Goal: Transaction & Acquisition: Book appointment/travel/reservation

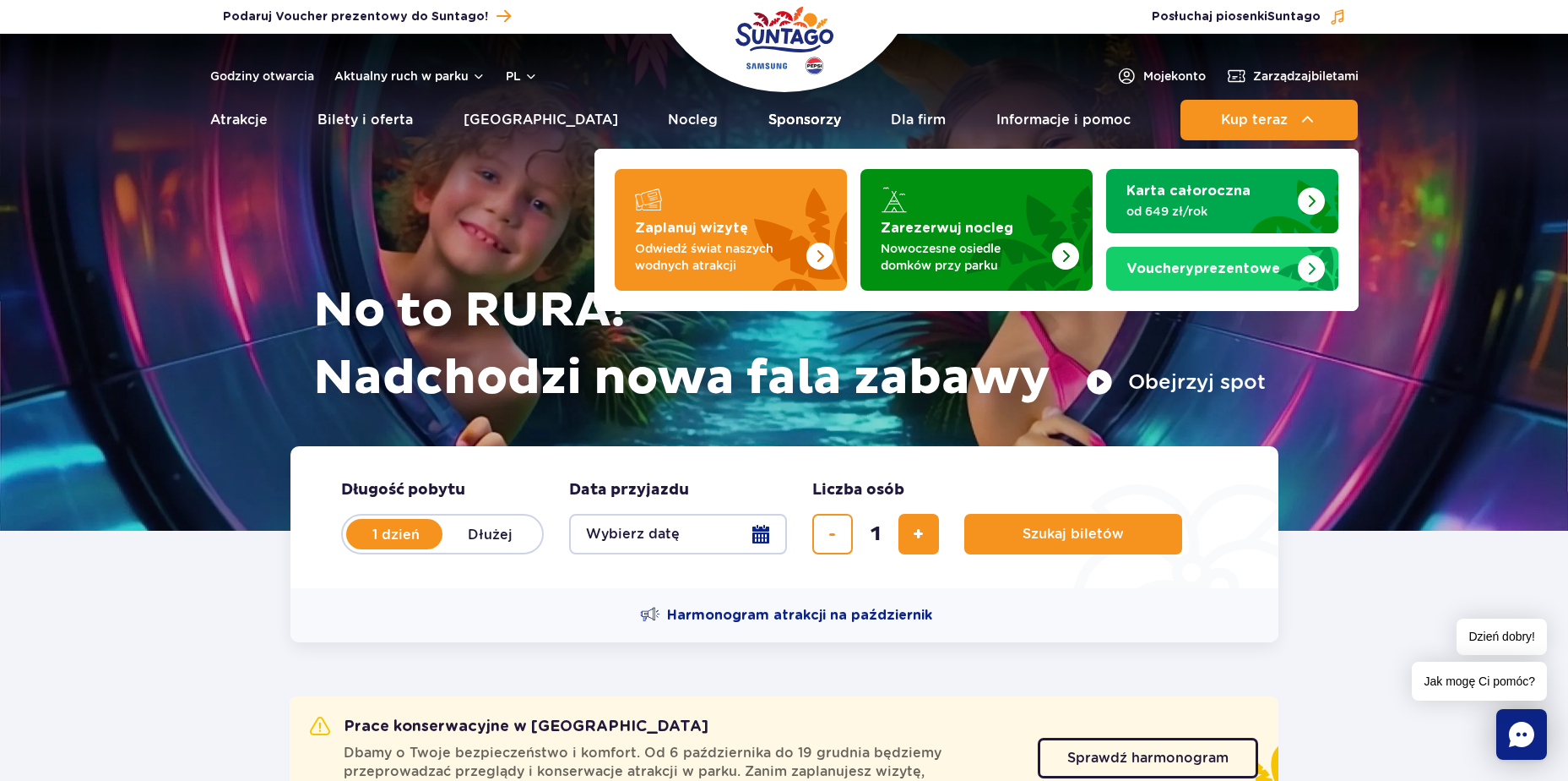
drag, startPoint x: 777, startPoint y: 217, endPoint x: 777, endPoint y: 138, distance: 79.0
click at [777, 217] on img "Zaplanuj wizytę" at bounding box center [780, 224] width 134 height 131
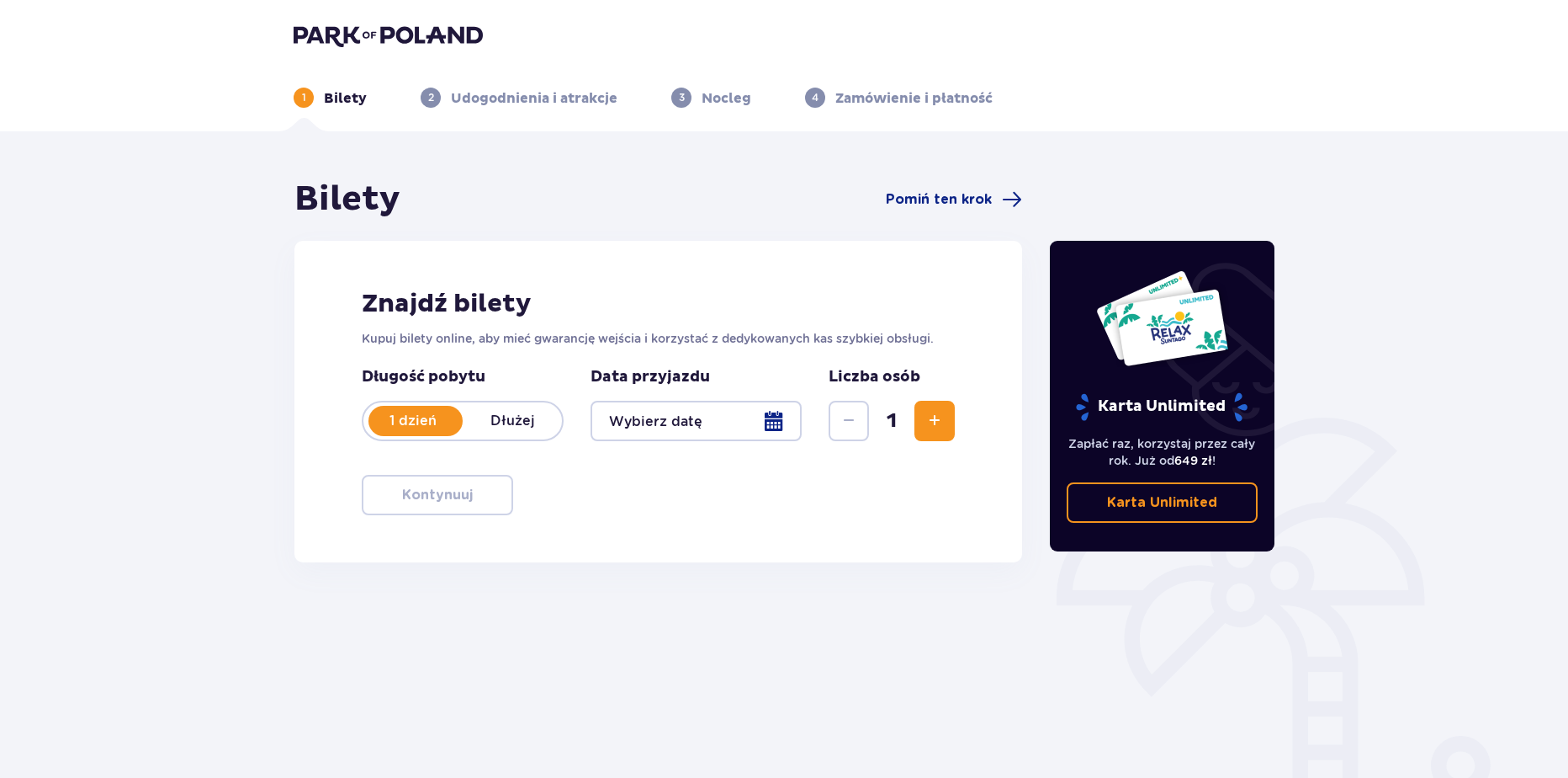
click at [927, 211] on div "Bilety Pomiń ten krok" at bounding box center [658, 199] width 728 height 42
click at [938, 193] on span "Pomiń ten krok" at bounding box center [939, 199] width 106 height 19
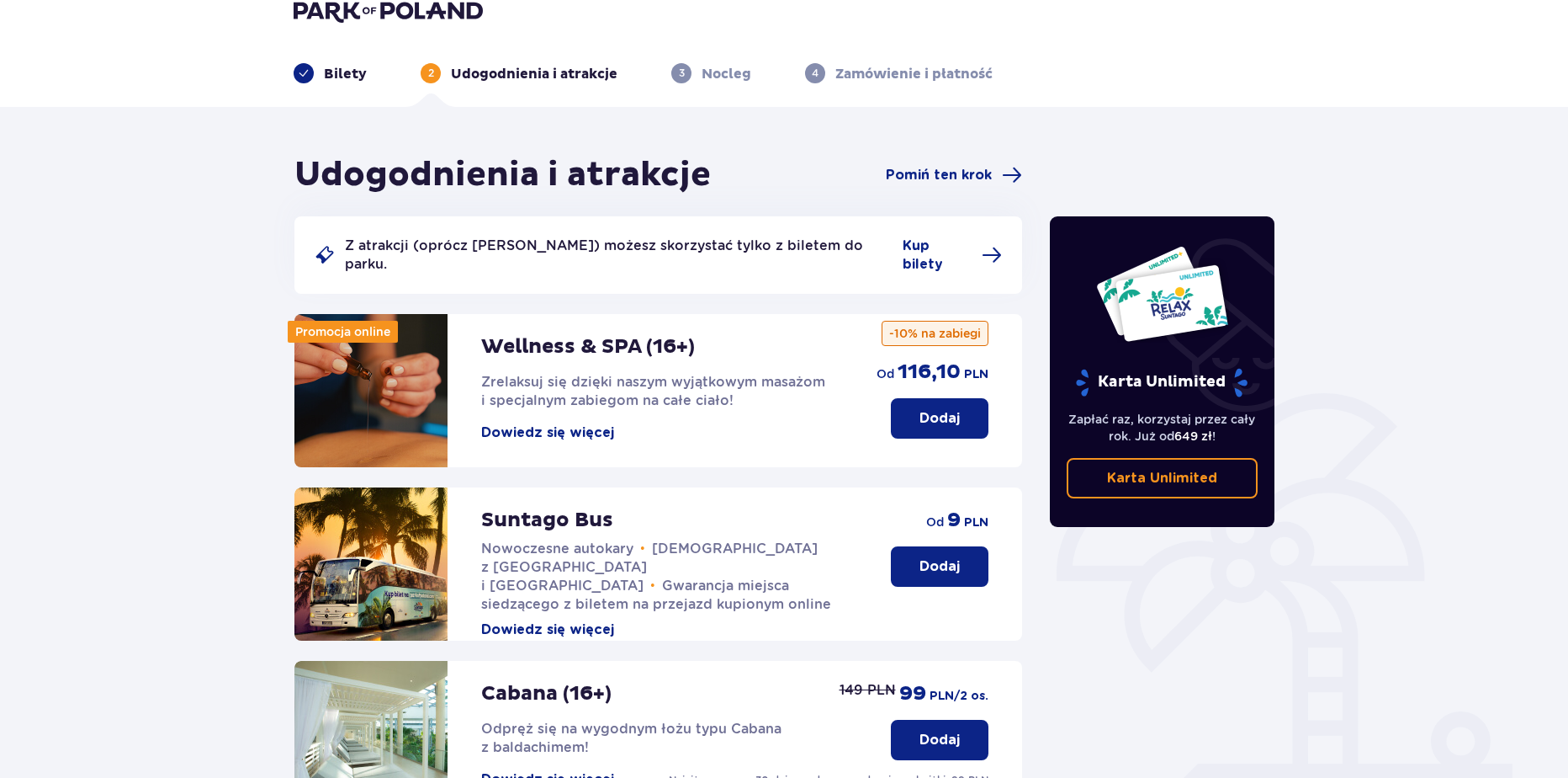
click at [930, 546] on button "Dodaj" at bounding box center [939, 566] width 98 height 40
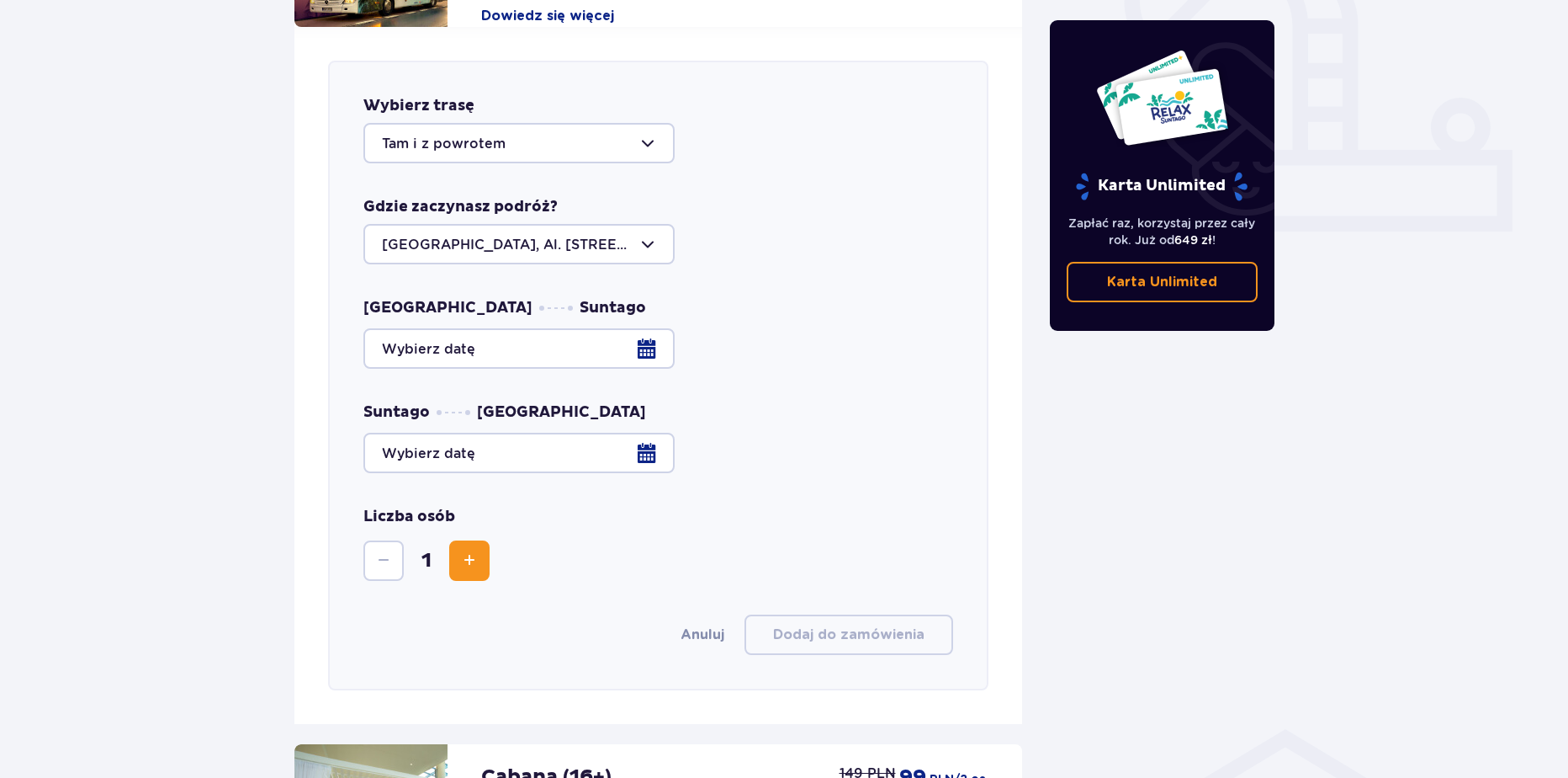
scroll to position [662, 0]
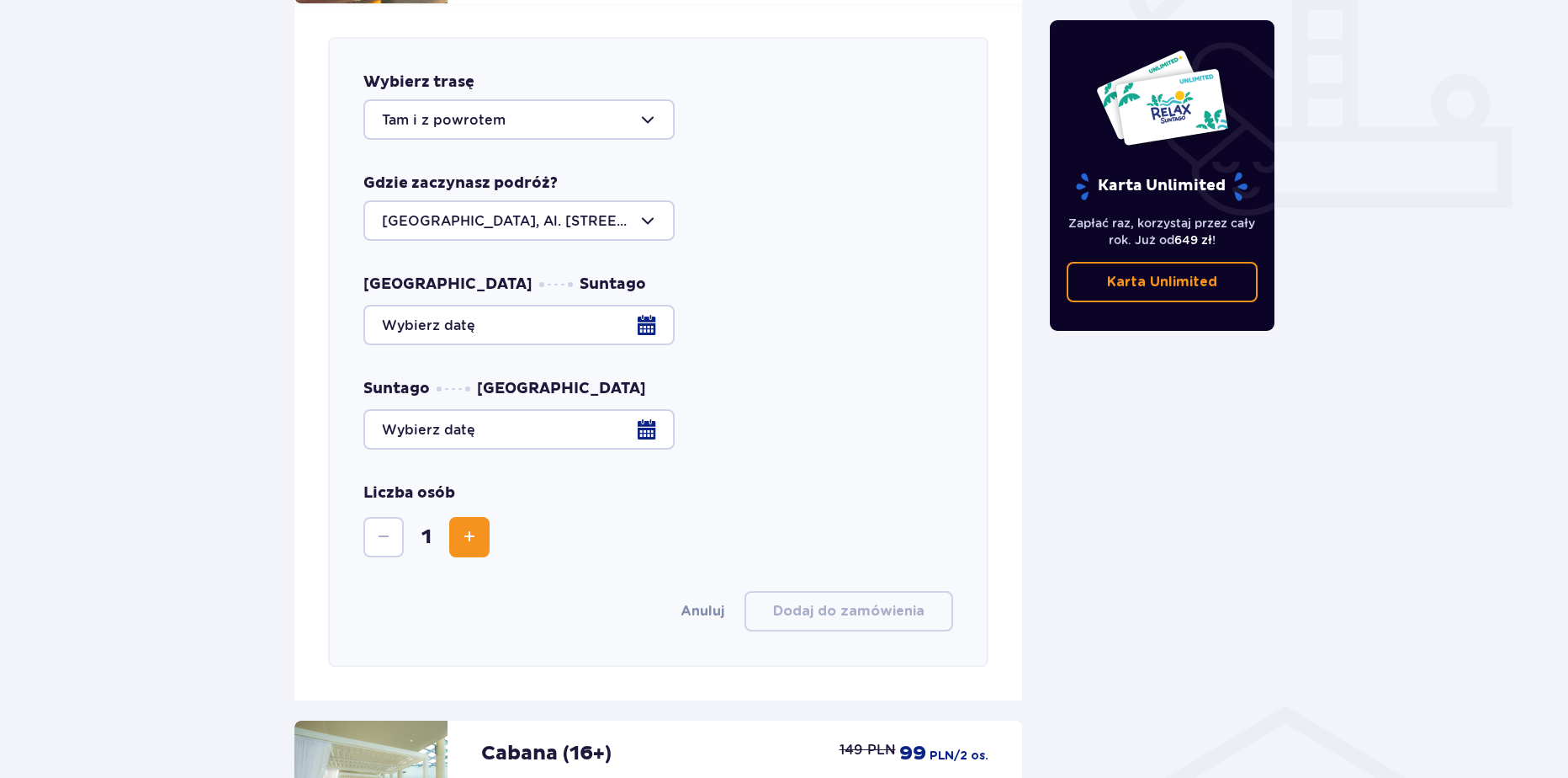
click at [456, 113] on div at bounding box center [519, 119] width 311 height 40
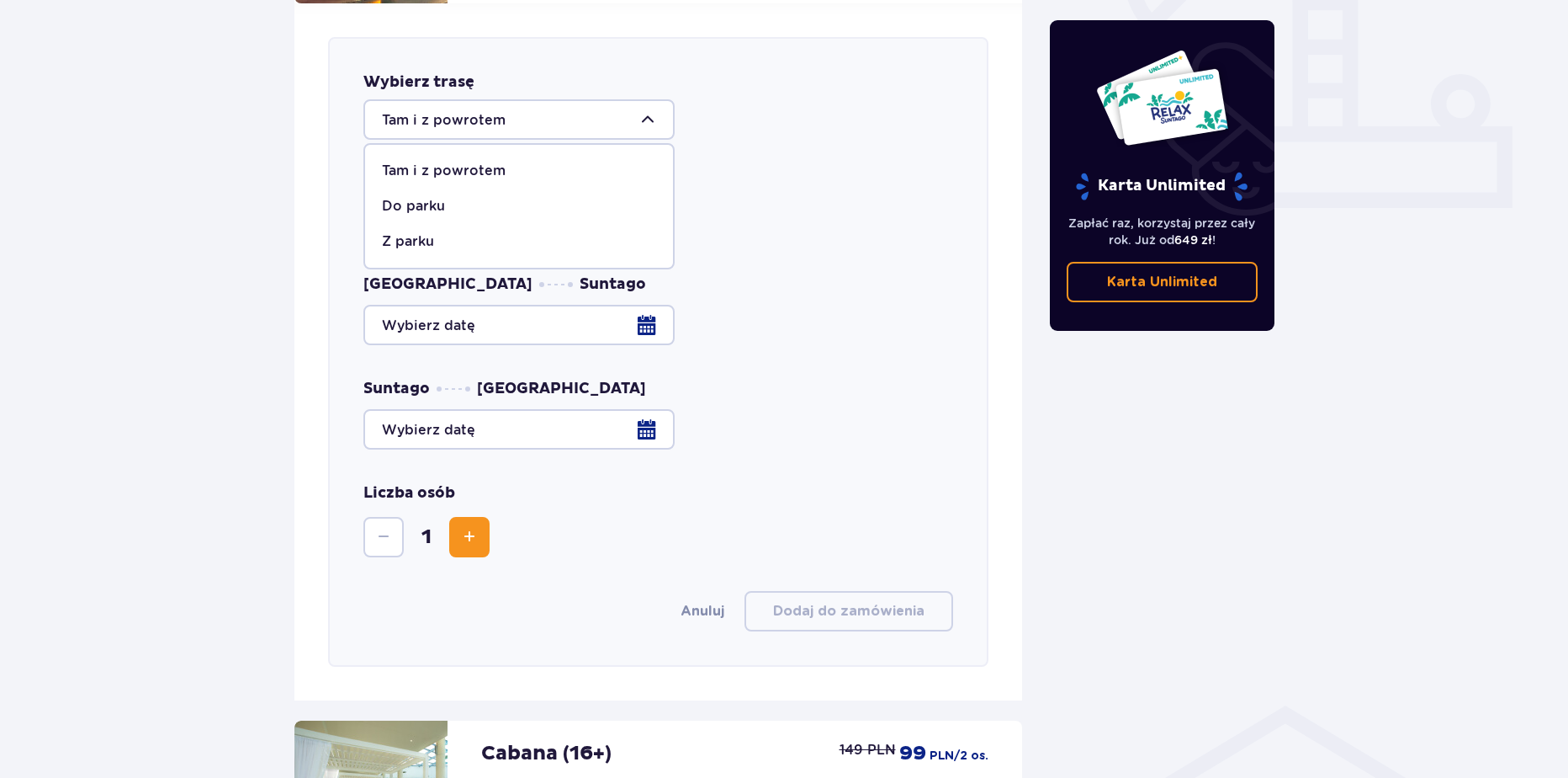
click at [450, 197] on div "Do parku" at bounding box center [518, 206] width 275 height 19
type input "Do parku"
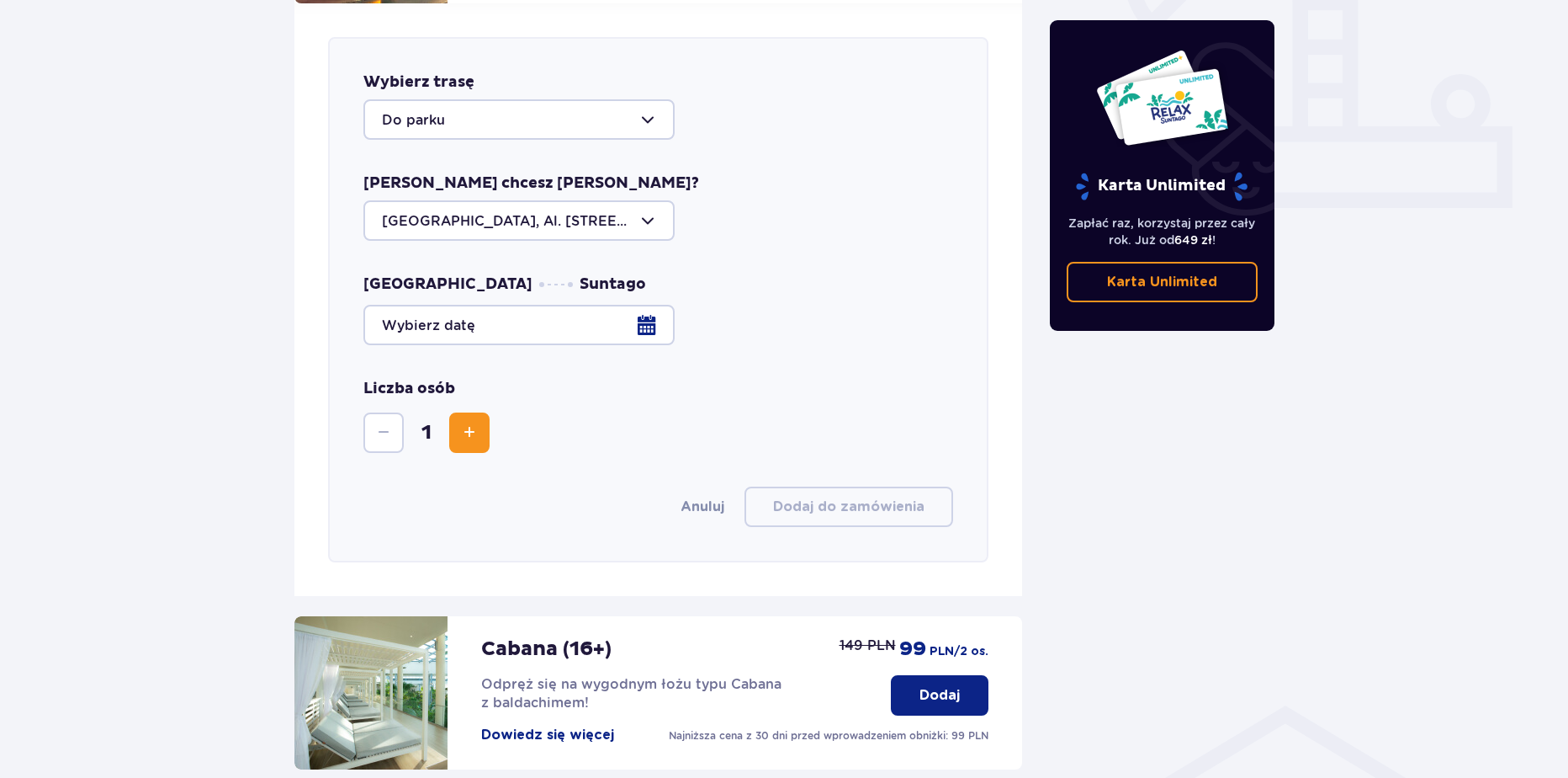
click at [485, 200] on div at bounding box center [519, 220] width 311 height 40
click at [483, 263] on p "Warszawa, Al. Jerozolimskie 56" at bounding box center [518, 281] width 275 height 37
click at [471, 305] on div at bounding box center [658, 324] width 589 height 40
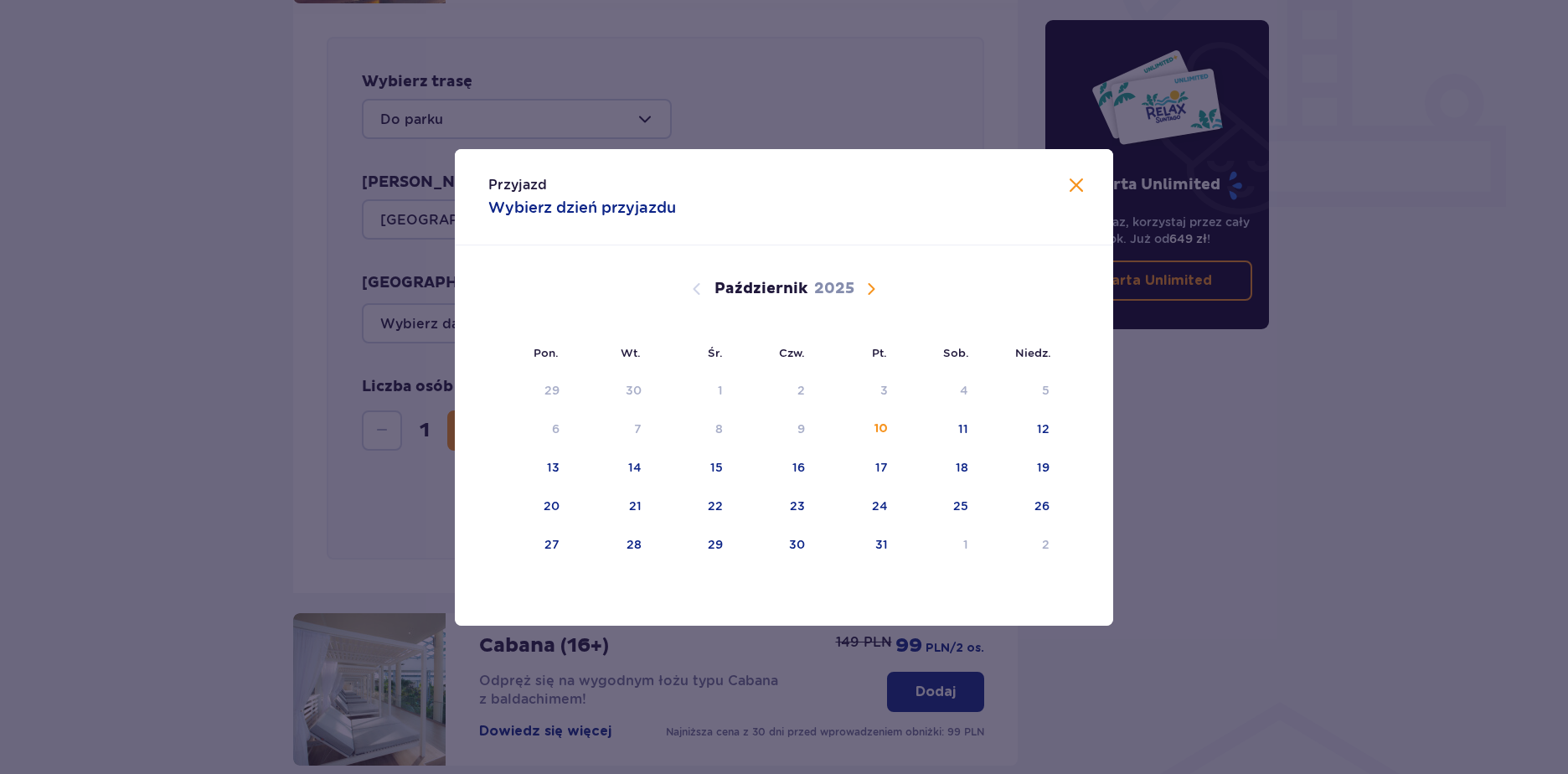
click at [866, 290] on span "Następny miesiąc" at bounding box center [871, 289] width 20 height 20
click at [956, 438] on div "8" at bounding box center [937, 429] width 81 height 37
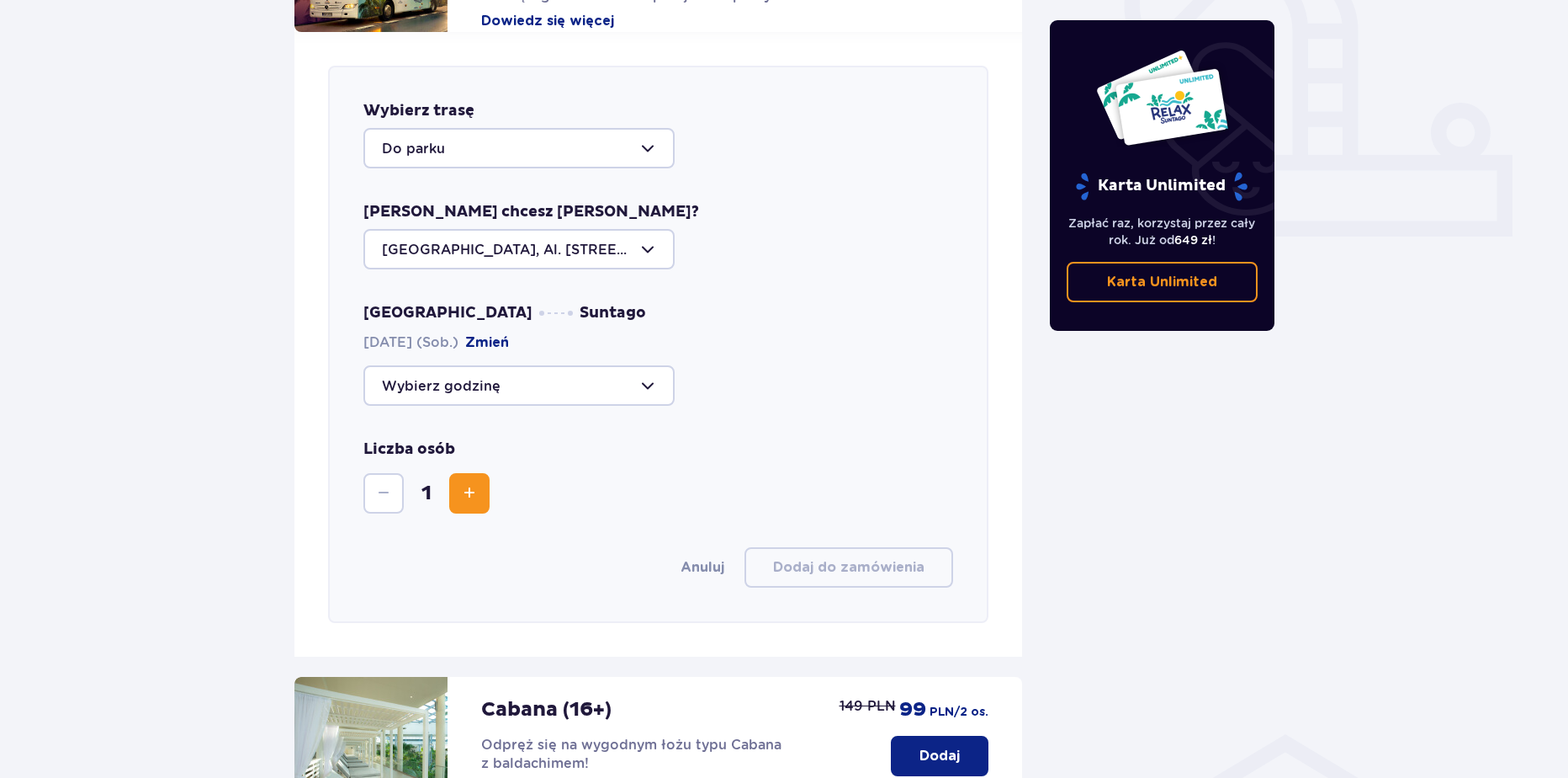
scroll to position [637, 0]
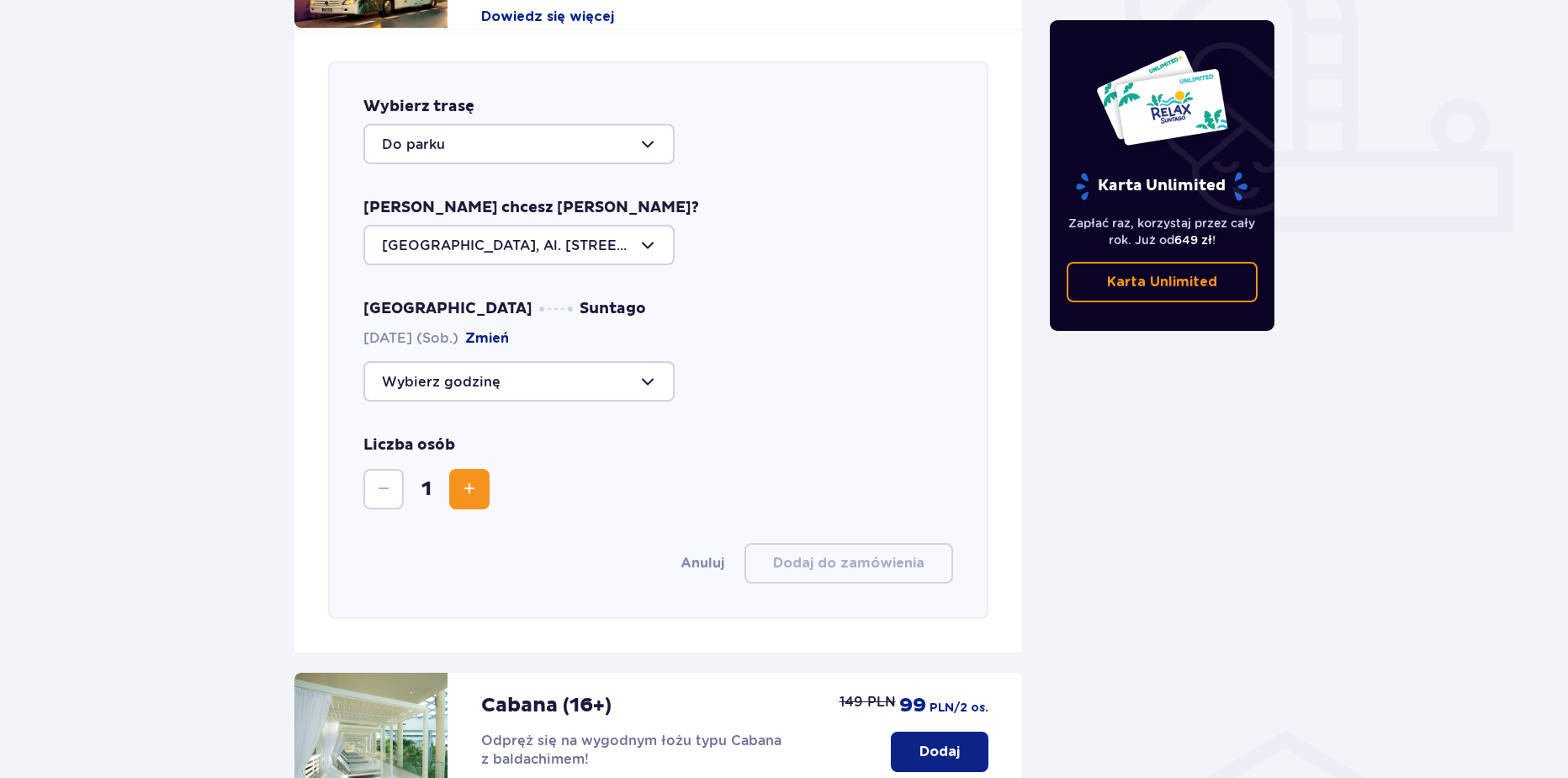
click at [575, 363] on div at bounding box center [519, 381] width 311 height 40
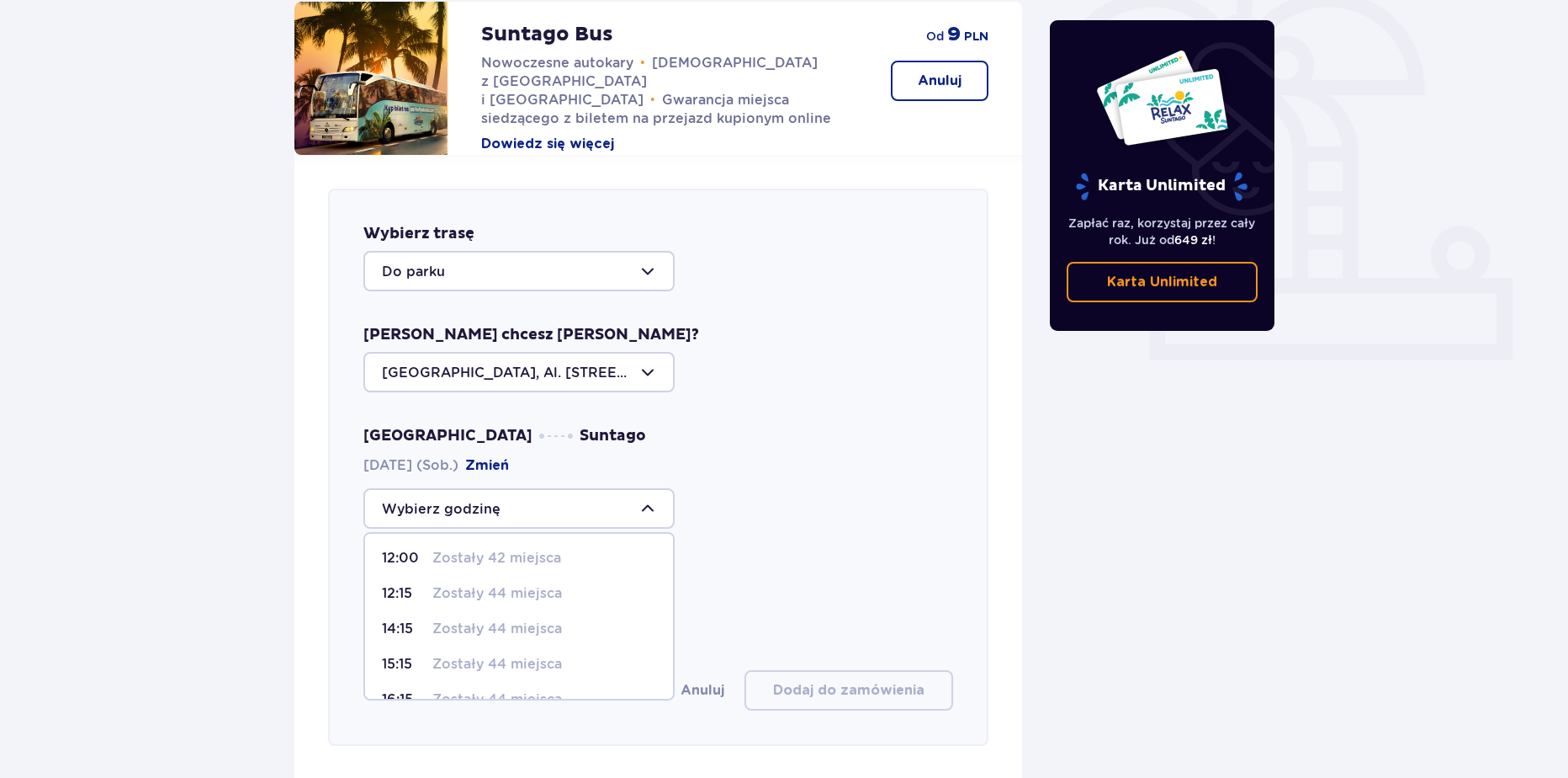
scroll to position [509, 0]
click at [619, 491] on div at bounding box center [519, 508] width 311 height 40
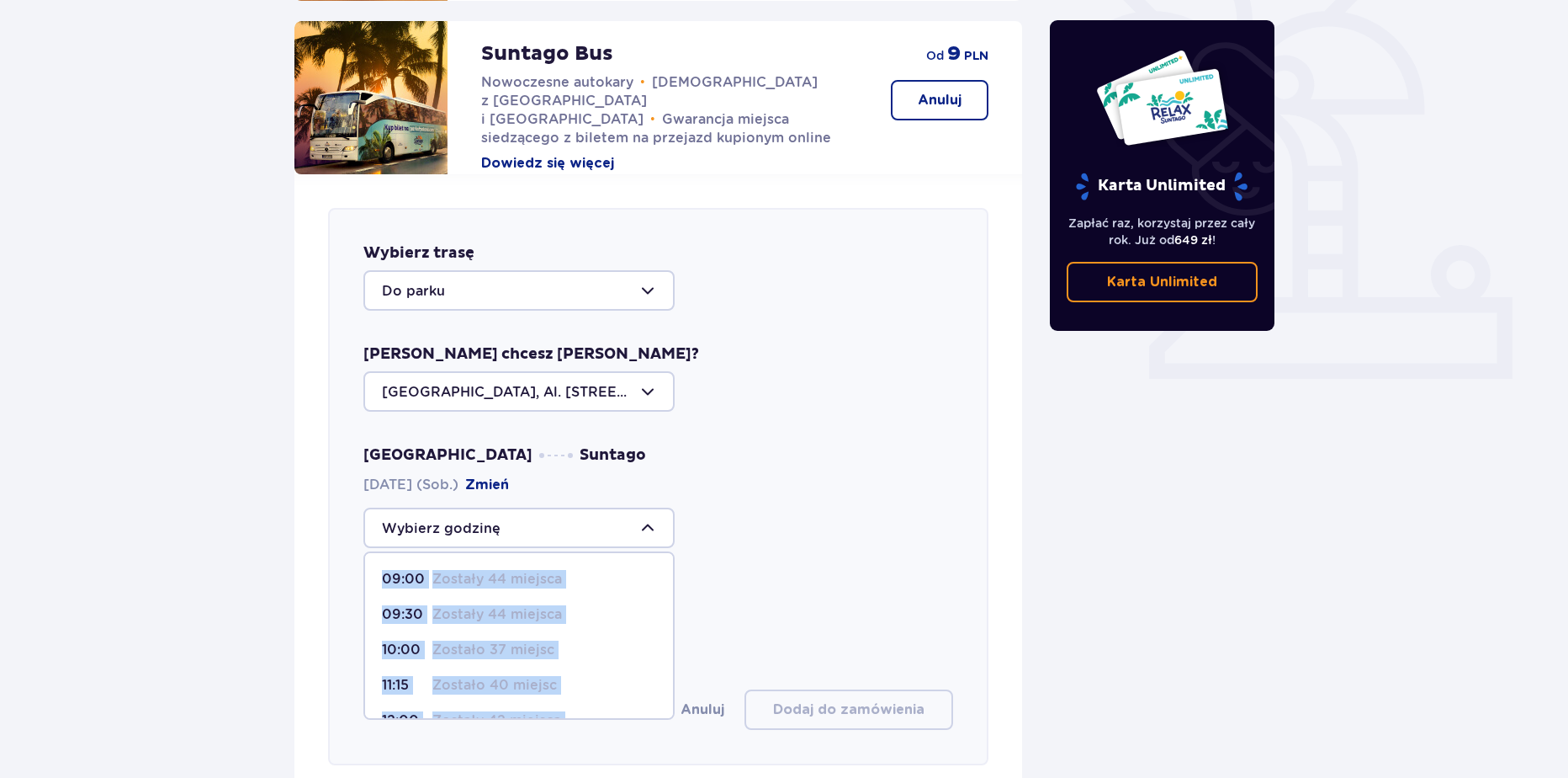
scroll to position [490, 0]
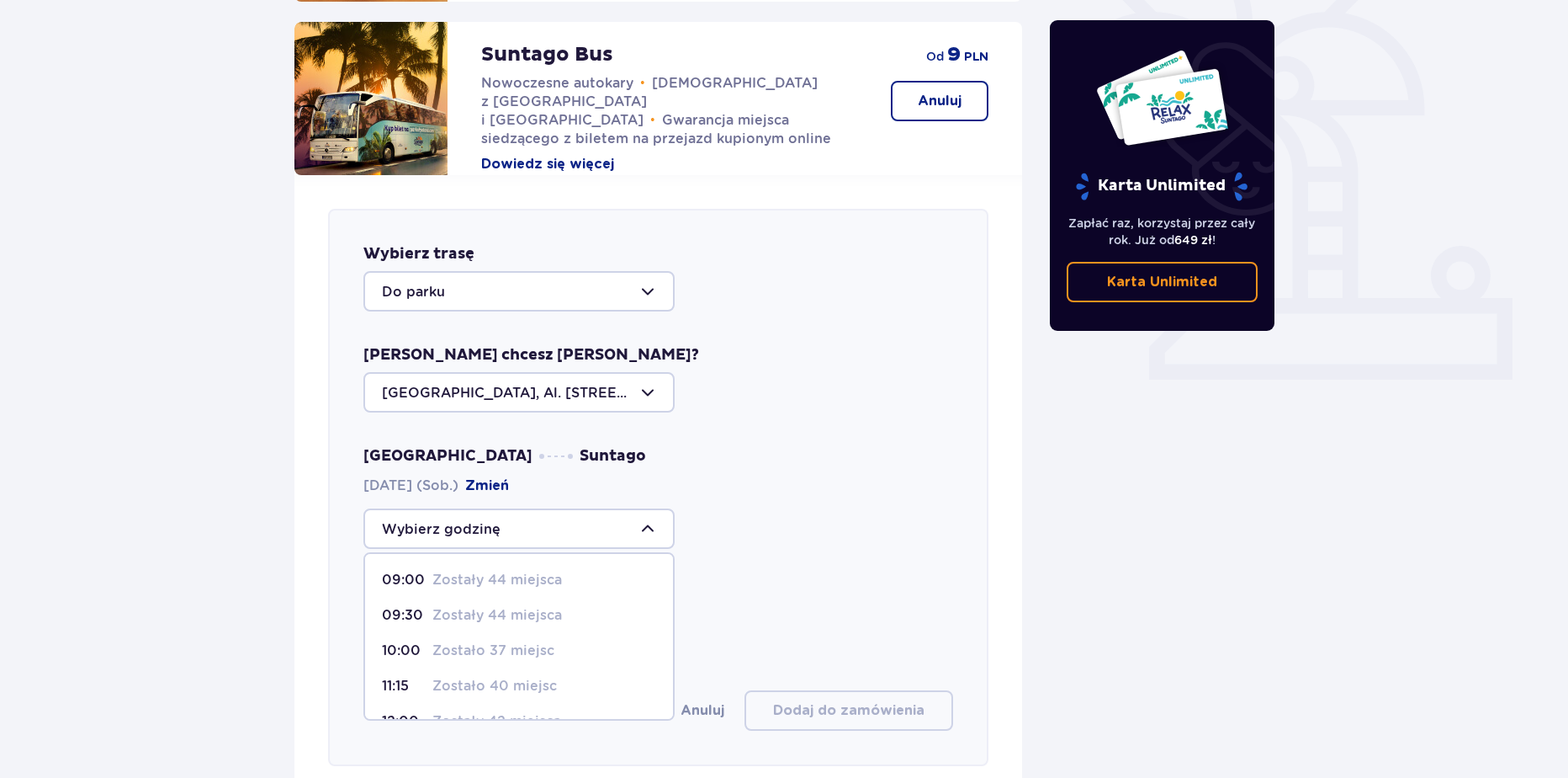
drag, startPoint x: 821, startPoint y: 494, endPoint x: 771, endPoint y: 494, distance: 50.0
click at [824, 508] on div "09:00 Zostały 44 miejsca 09:30 Zostały 44 miejsca 10:00 Zostało 37 miejsc 11:15…" at bounding box center [658, 528] width 589 height 40
click at [642, 508] on div at bounding box center [519, 528] width 311 height 40
click at [757, 585] on div "Liczba osób 1" at bounding box center [658, 620] width 589 height 74
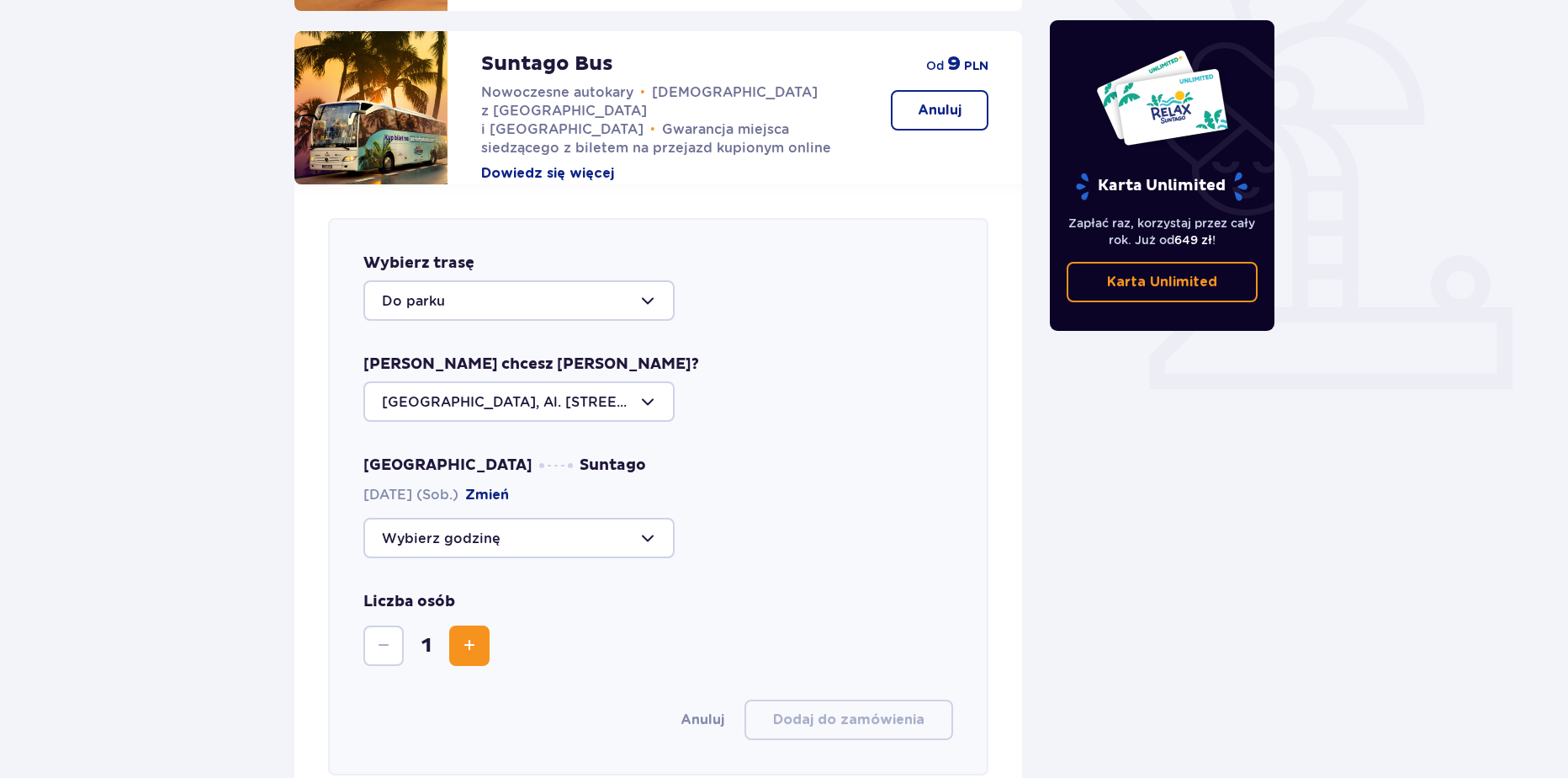
scroll to position [471, 0]
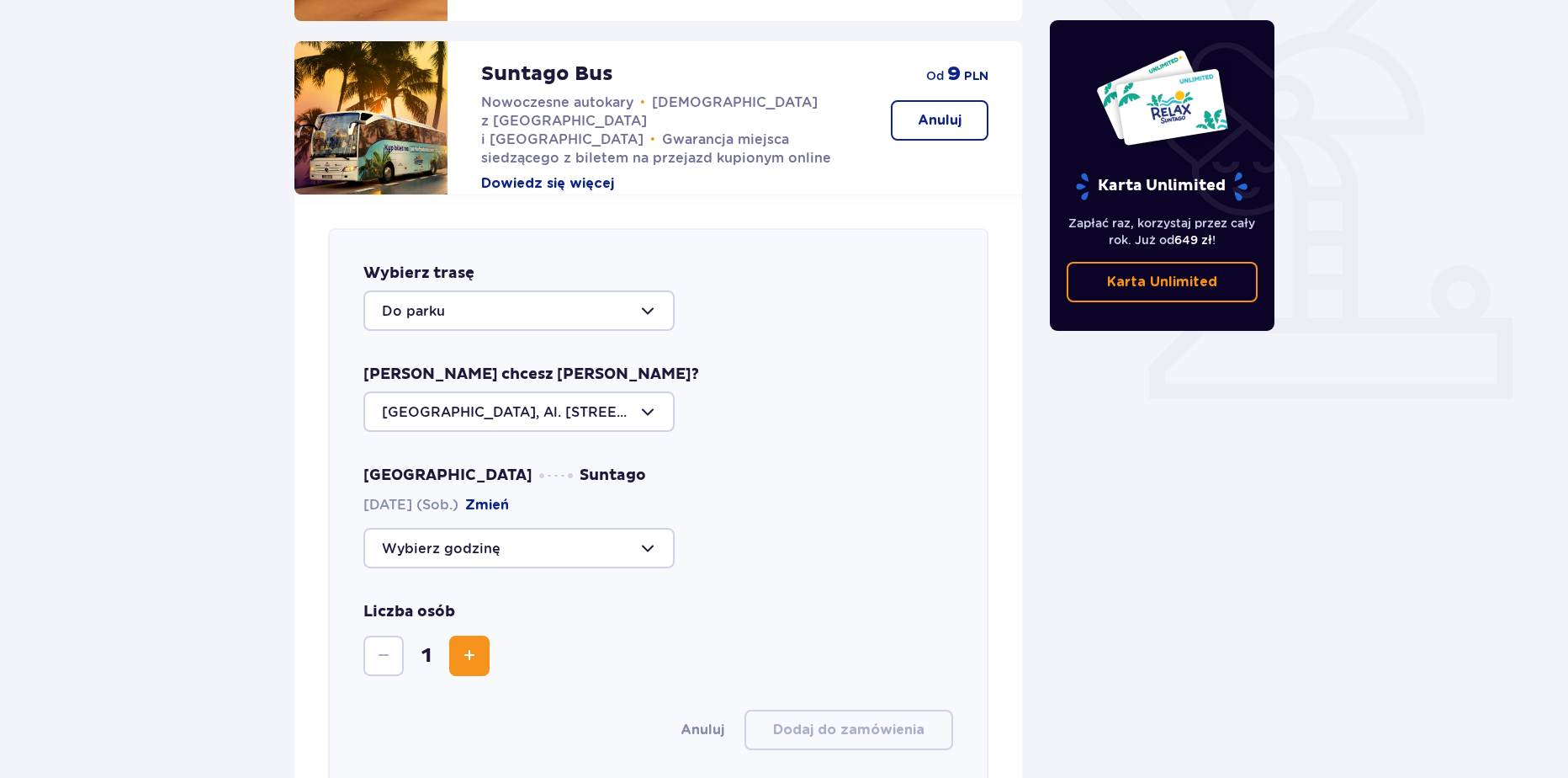
click at [932, 555] on div "Wybierz trasę Do parku Skąd chcesz jechać? Warszawa, Al. Jerozolimskie 56 Warsz…" at bounding box center [659, 507] width 660 height 557
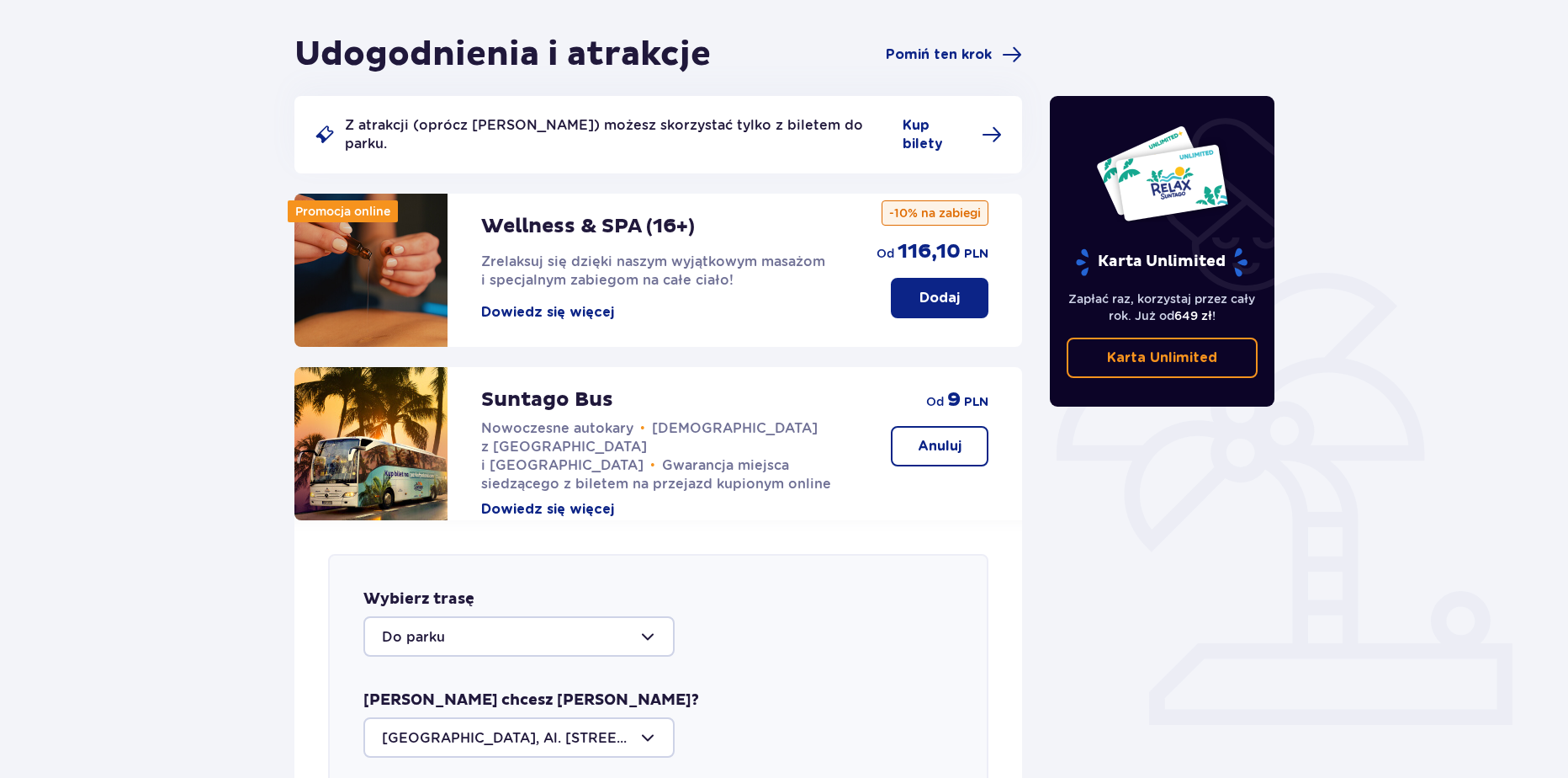
scroll to position [0, 0]
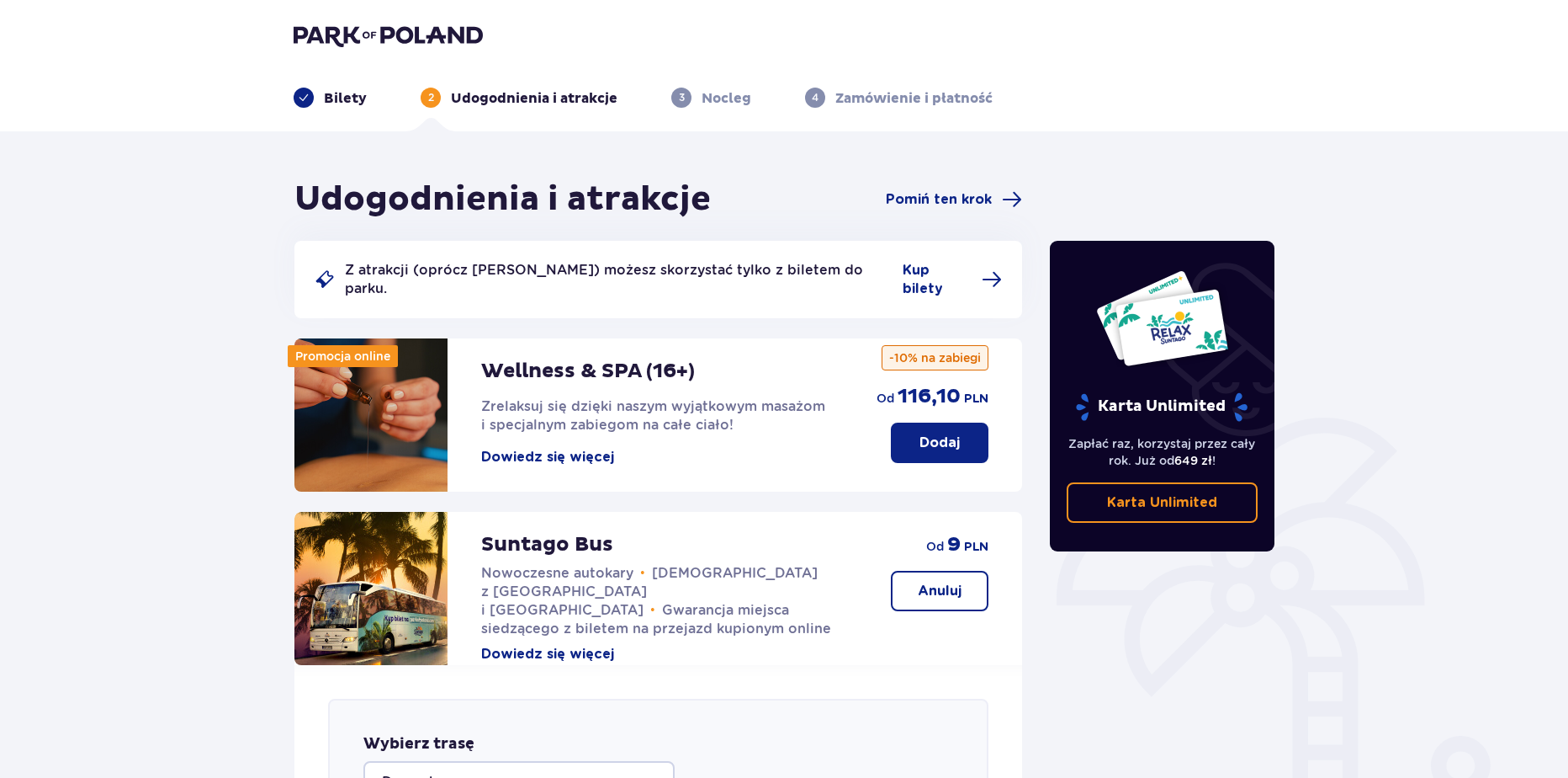
click at [437, 37] on img at bounding box center [388, 36] width 189 height 24
